Goal: Task Accomplishment & Management: Use online tool/utility

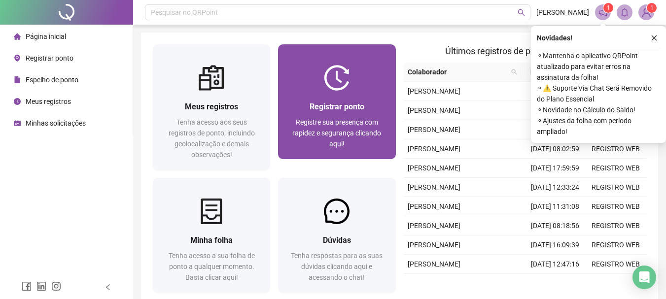
click at [327, 65] on img at bounding box center [337, 78] width 26 height 26
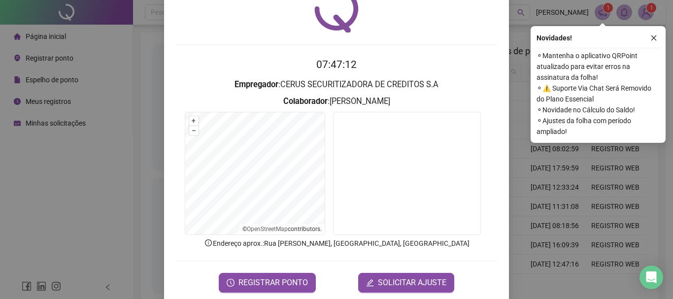
scroll to position [49, 0]
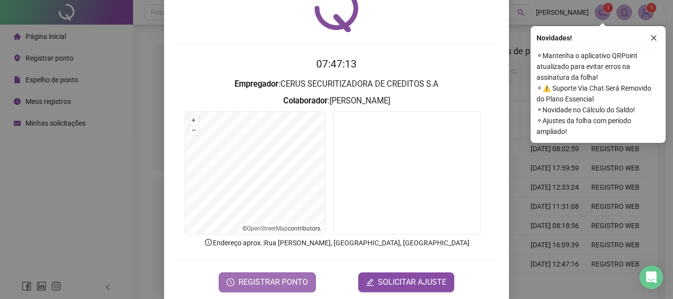
click at [276, 281] on span "REGISTRAR PONTO" at bounding box center [273, 283] width 69 height 12
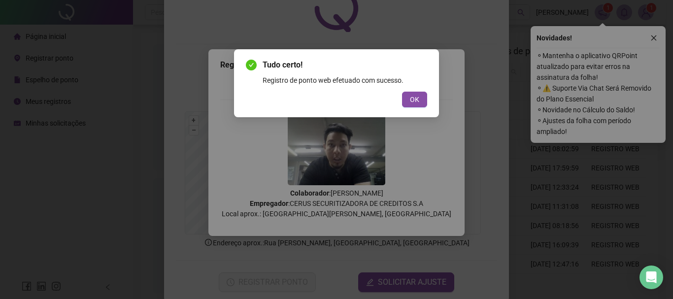
click at [417, 100] on span "OK" at bounding box center [414, 99] width 9 height 11
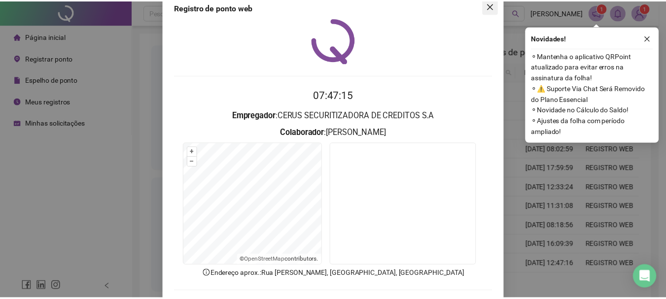
scroll to position [0, 0]
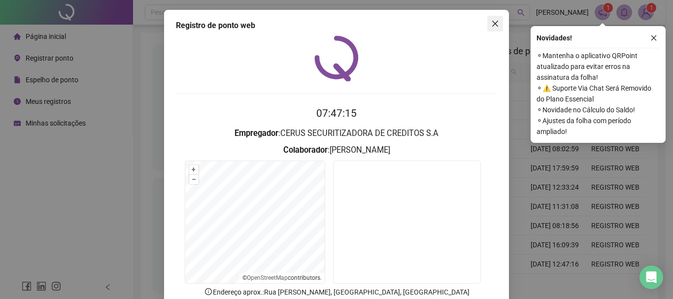
click at [491, 27] on icon "close" at bounding box center [495, 24] width 8 height 8
